Goal: Information Seeking & Learning: Learn about a topic

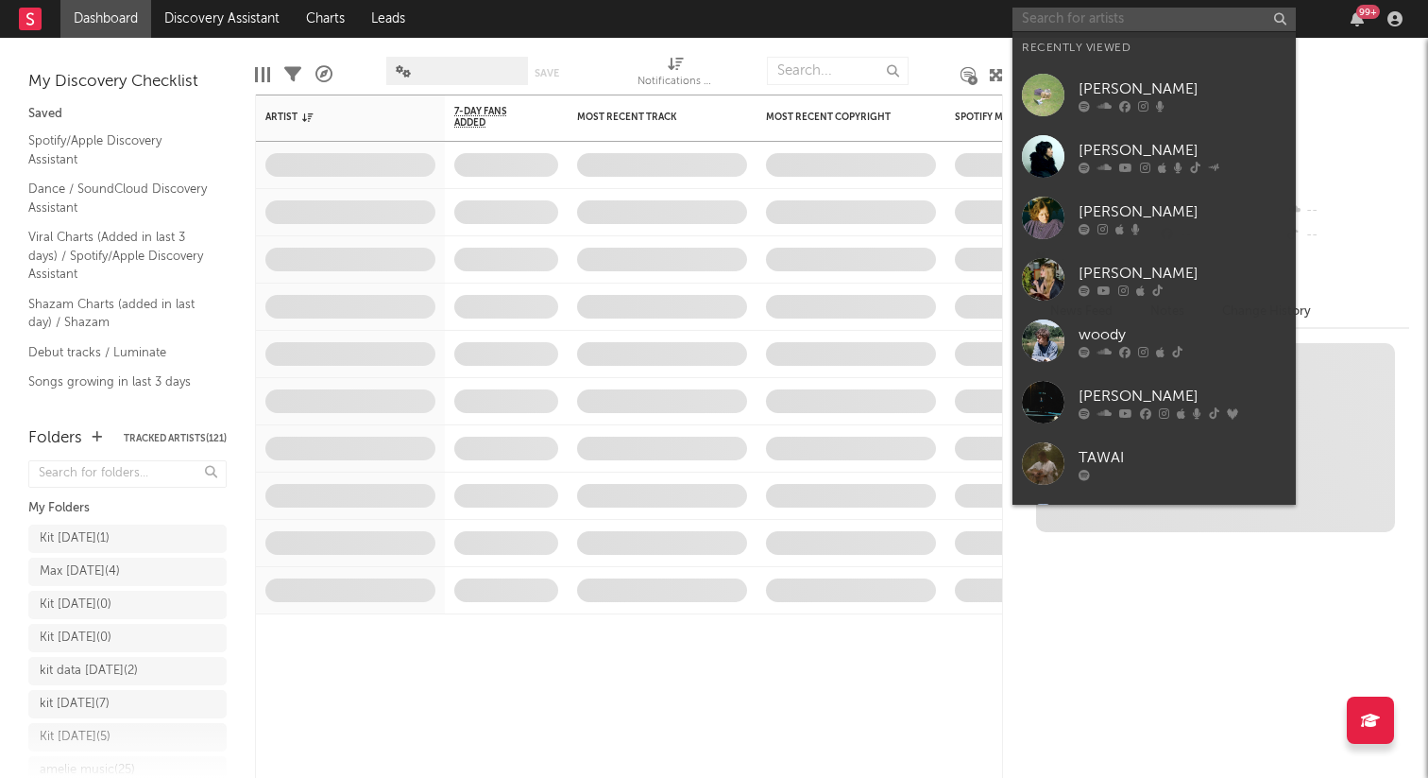
click at [1146, 22] on input "text" at bounding box center [1154, 20] width 283 height 24
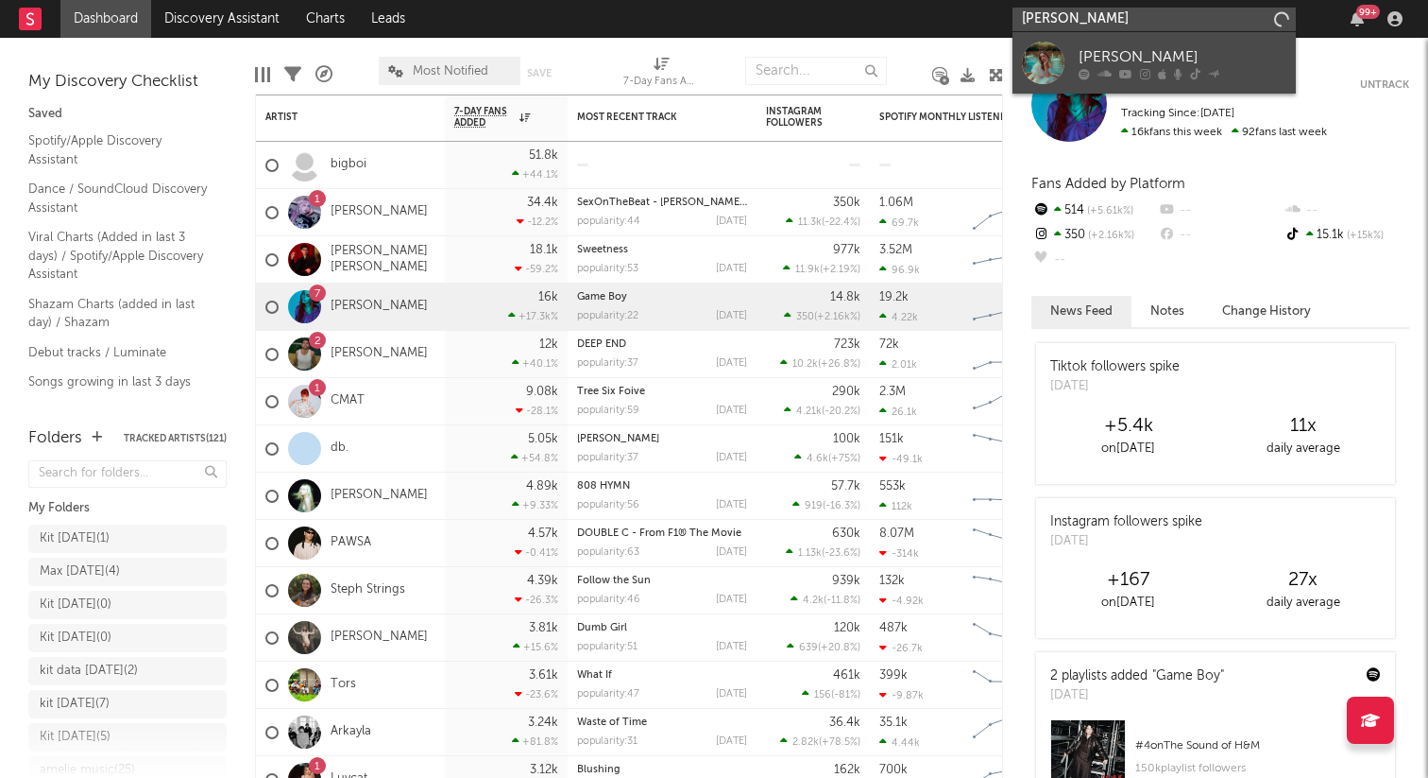
type input "[PERSON_NAME]"
click at [1130, 54] on div "[PERSON_NAME]" at bounding box center [1183, 56] width 208 height 23
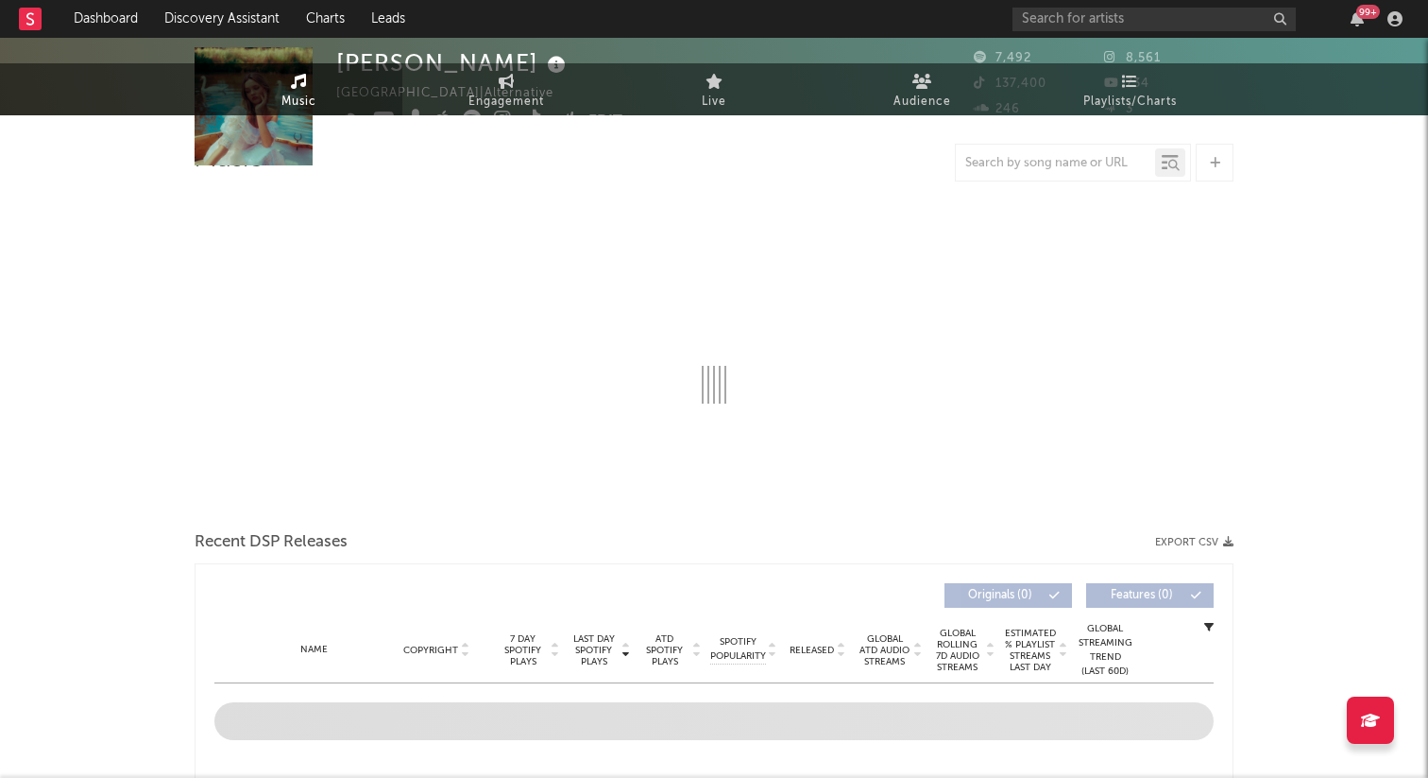
select select "1w"
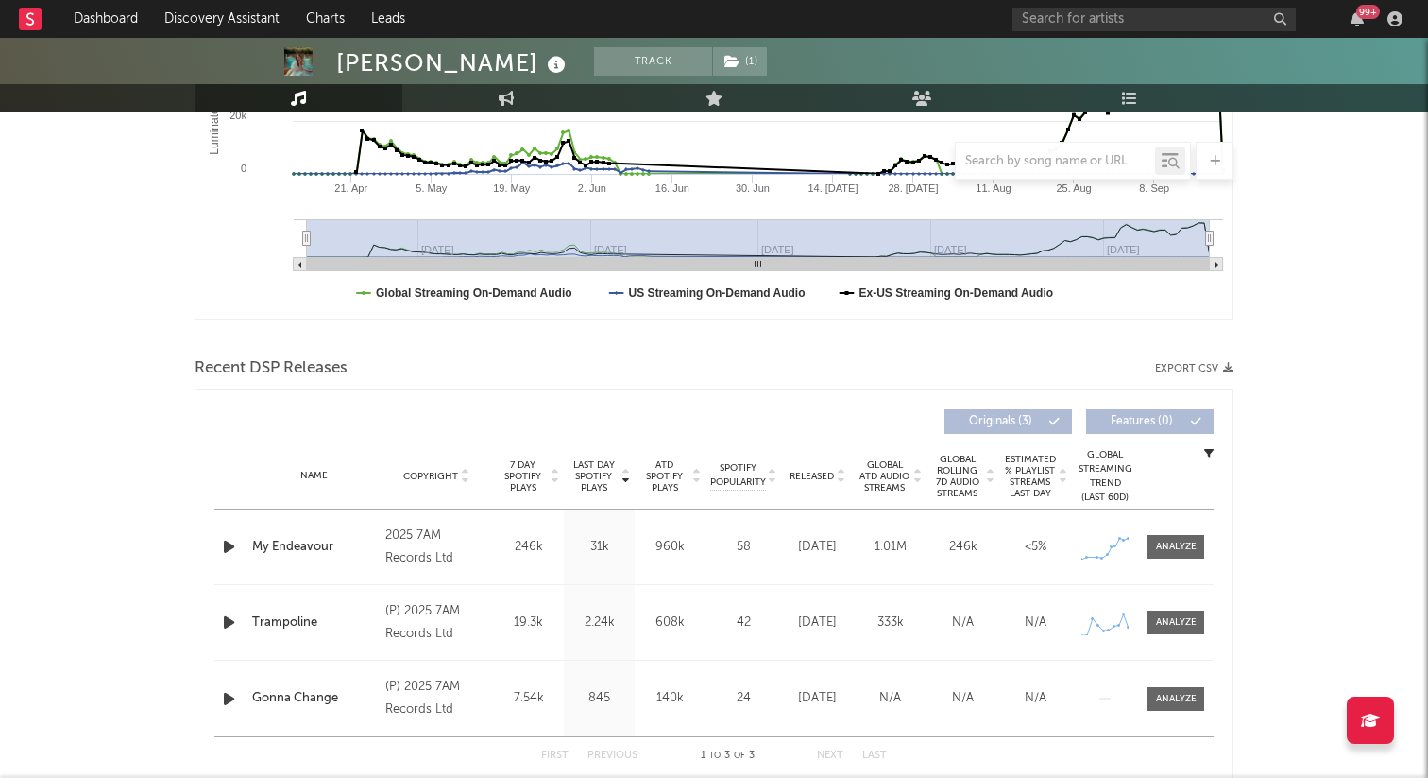
scroll to position [453, 0]
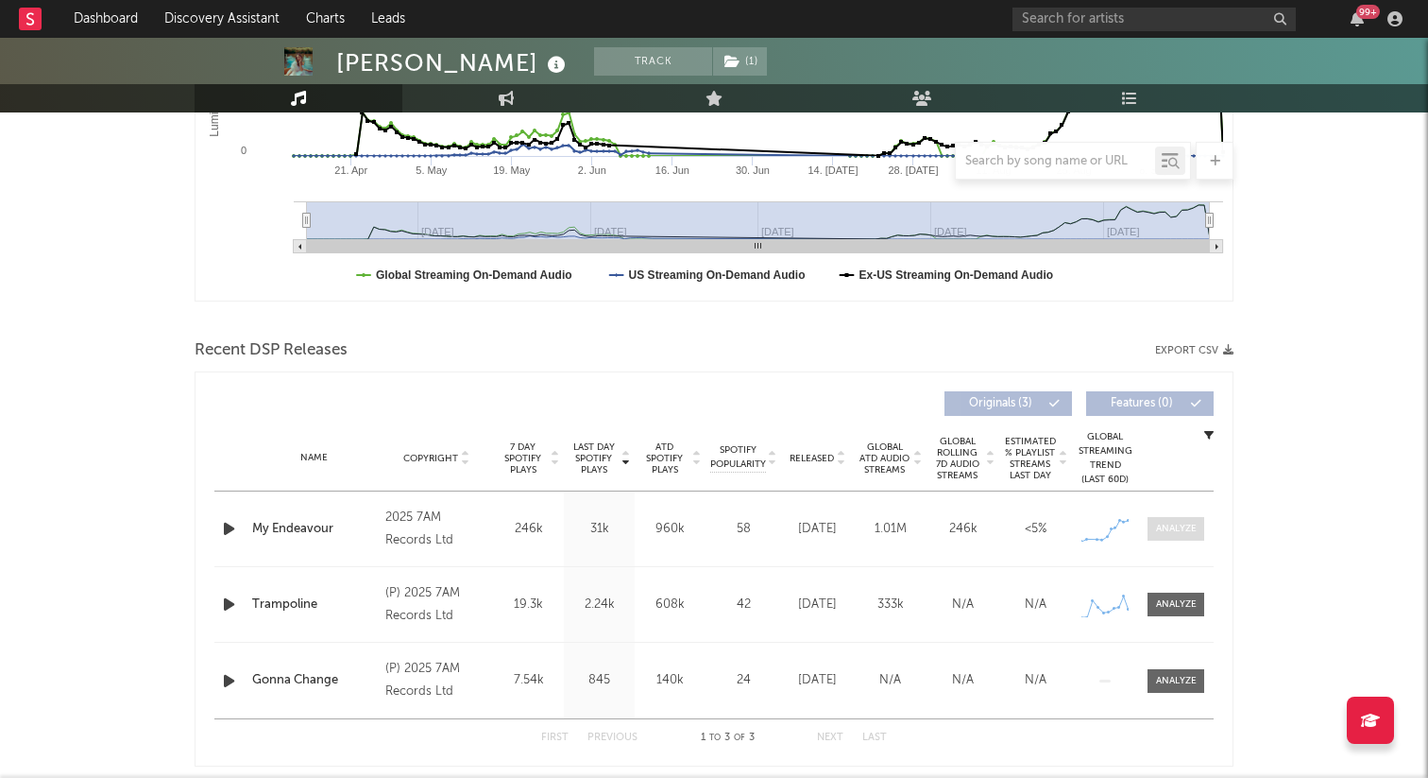
click at [1156, 530] on div at bounding box center [1176, 529] width 41 height 14
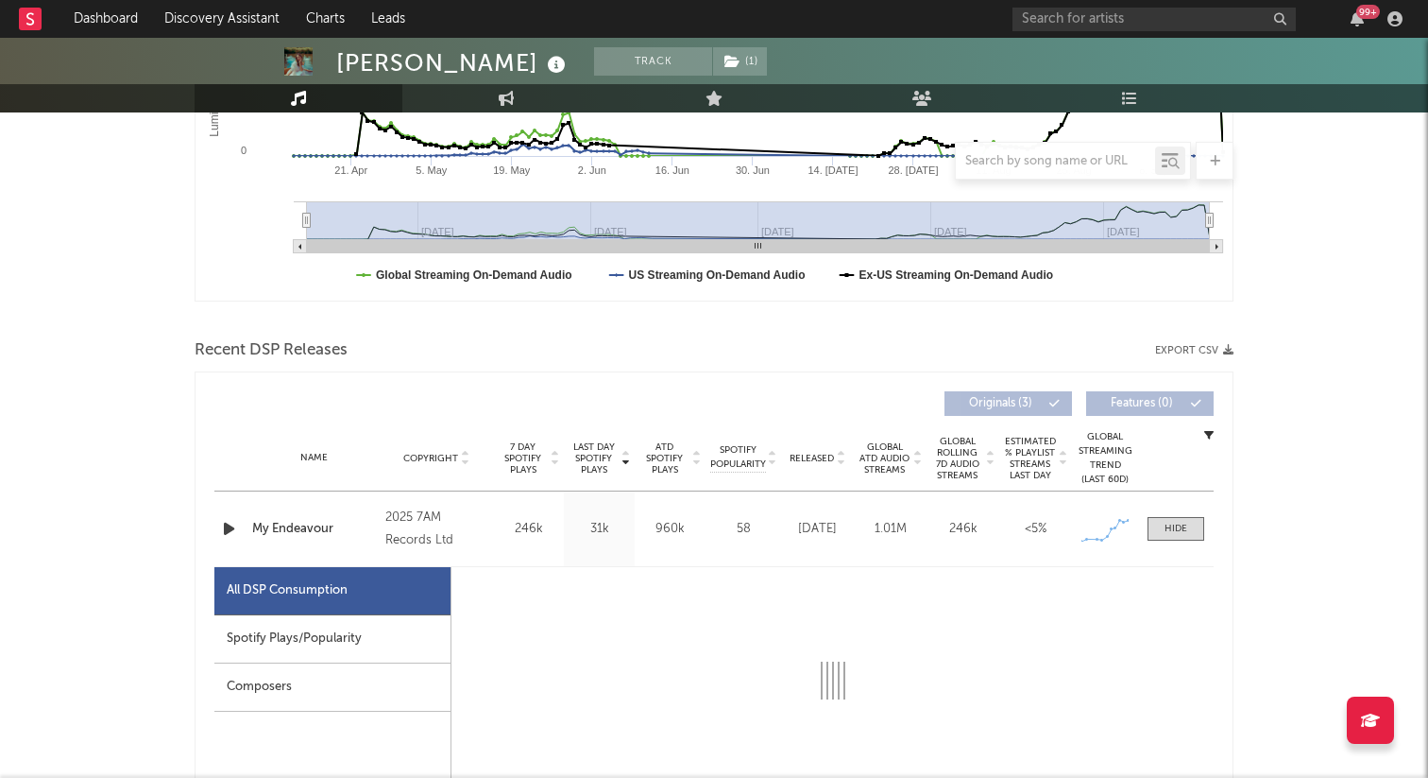
select select "1w"
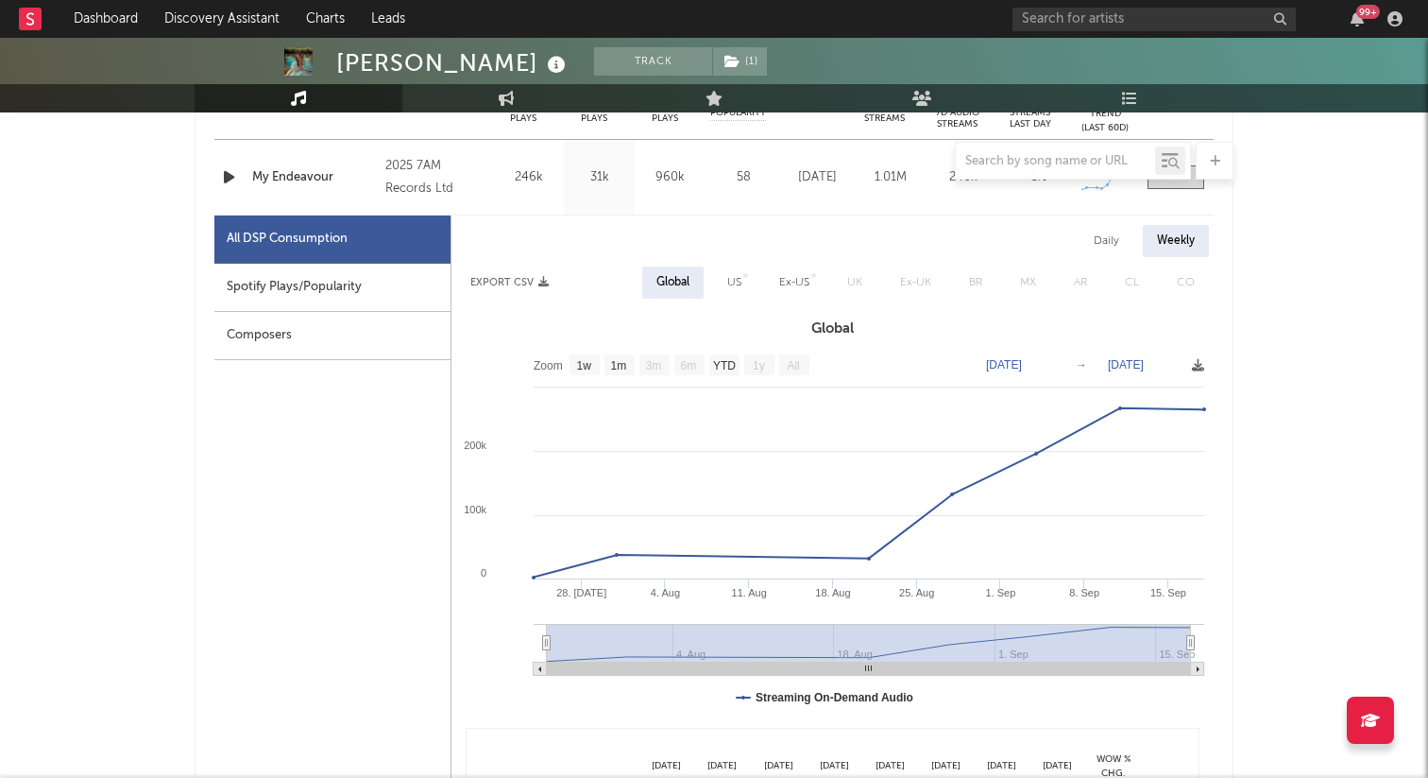
scroll to position [812, 0]
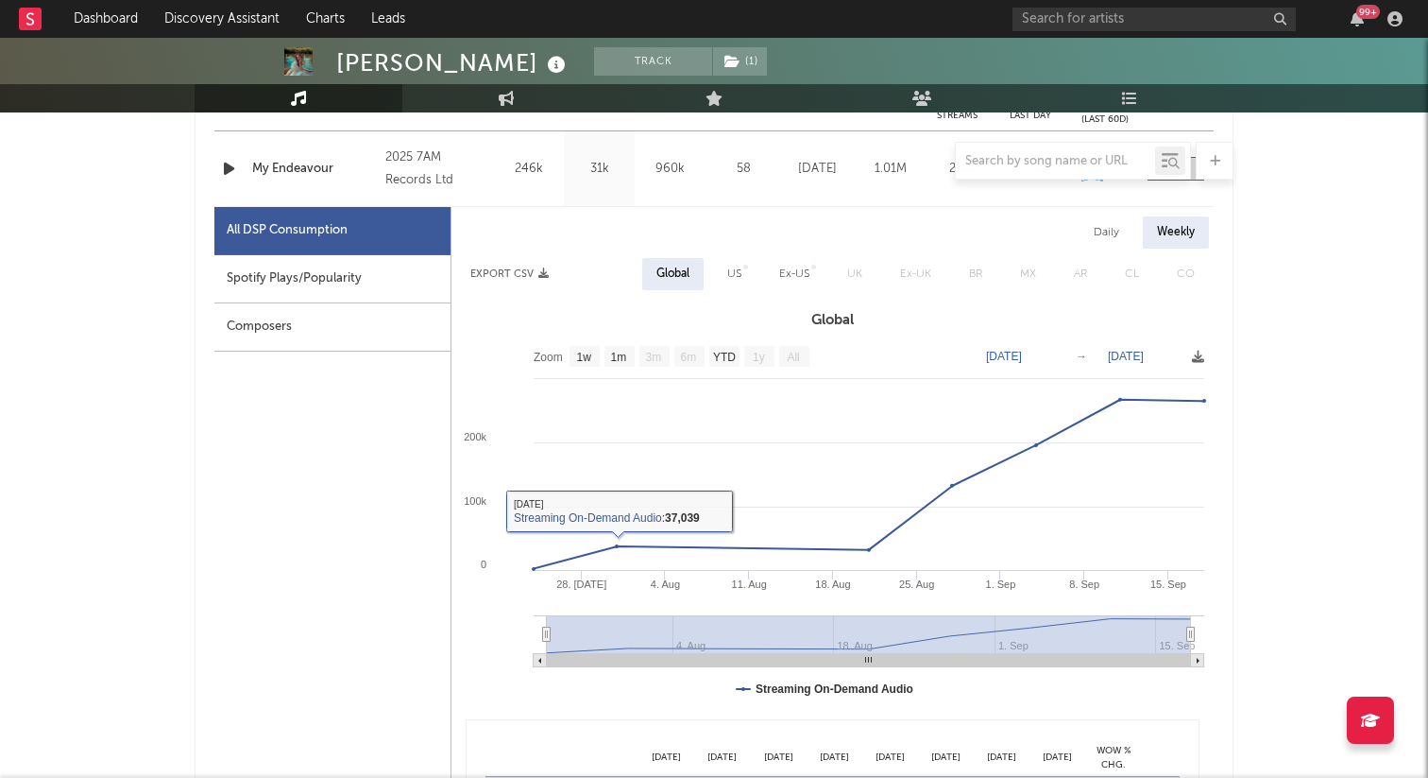
click at [352, 276] on div "Spotify Plays/Popularity" at bounding box center [332, 279] width 236 height 48
select select "1w"
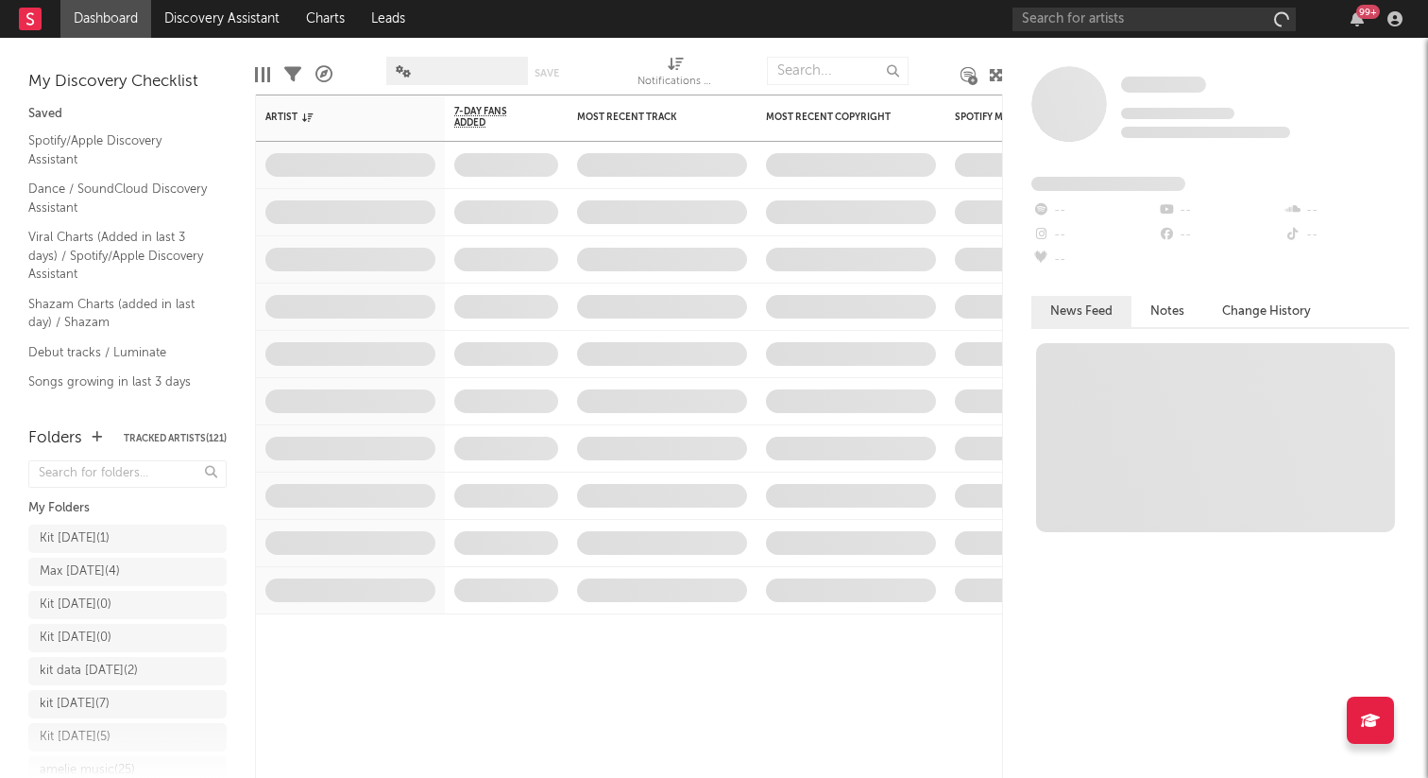
scroll to position [812, 0]
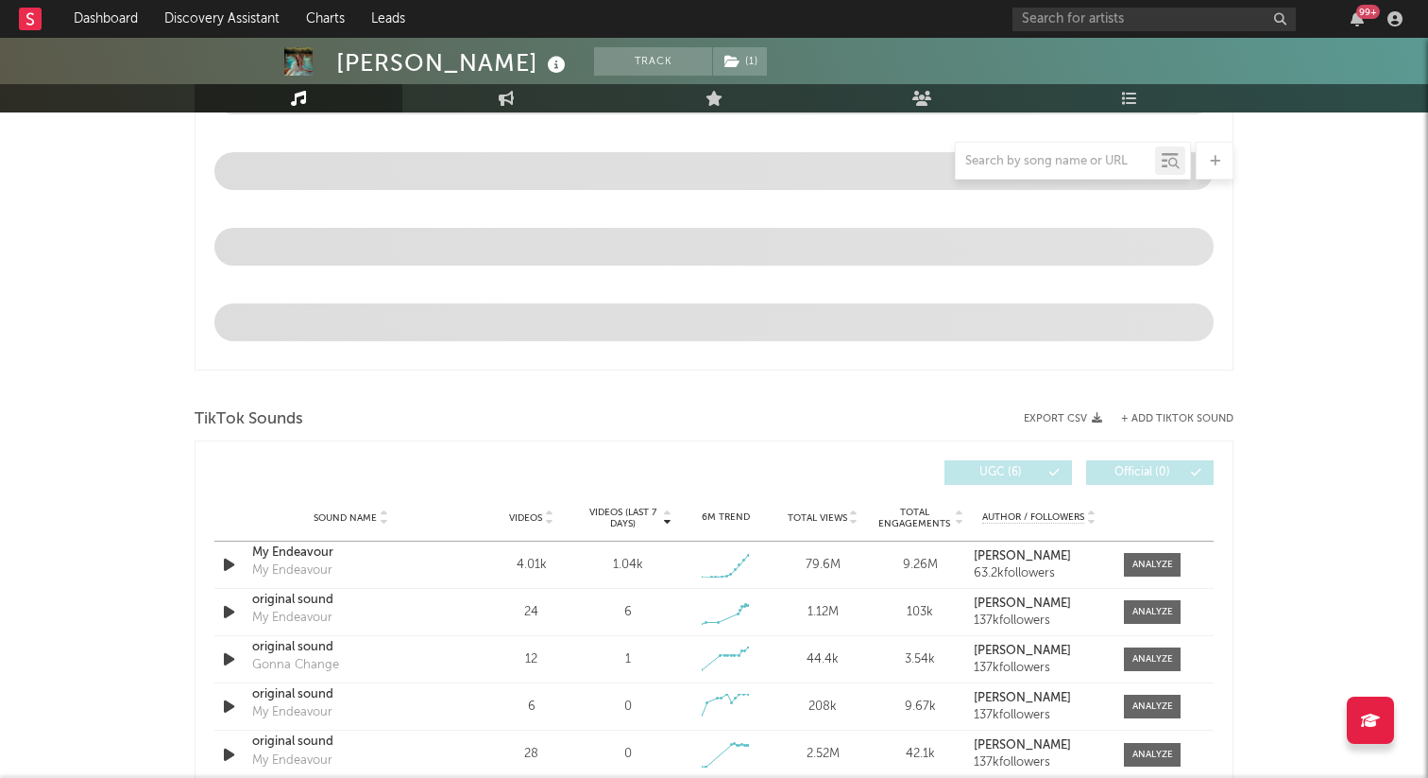
select select "1w"
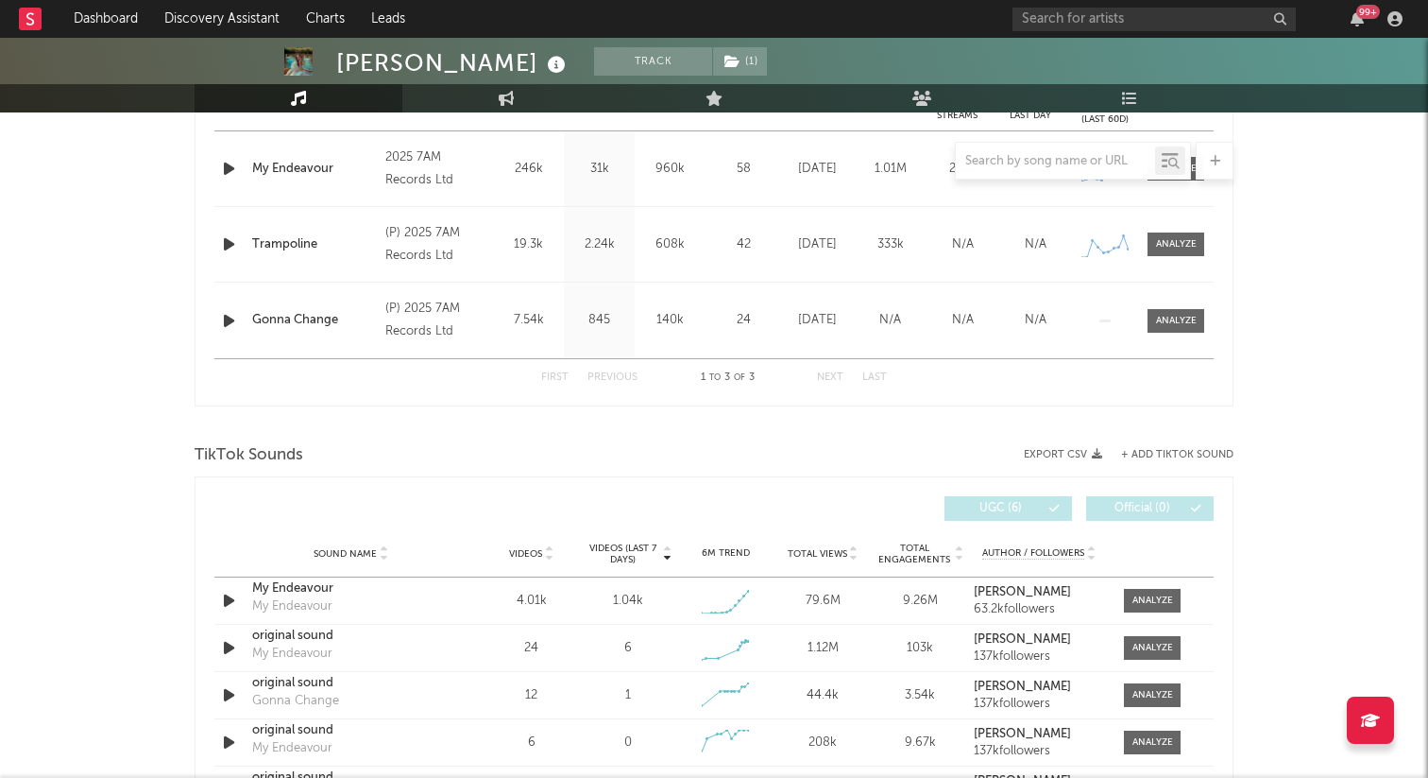
scroll to position [962, 0]
